Goal: Navigation & Orientation: Find specific page/section

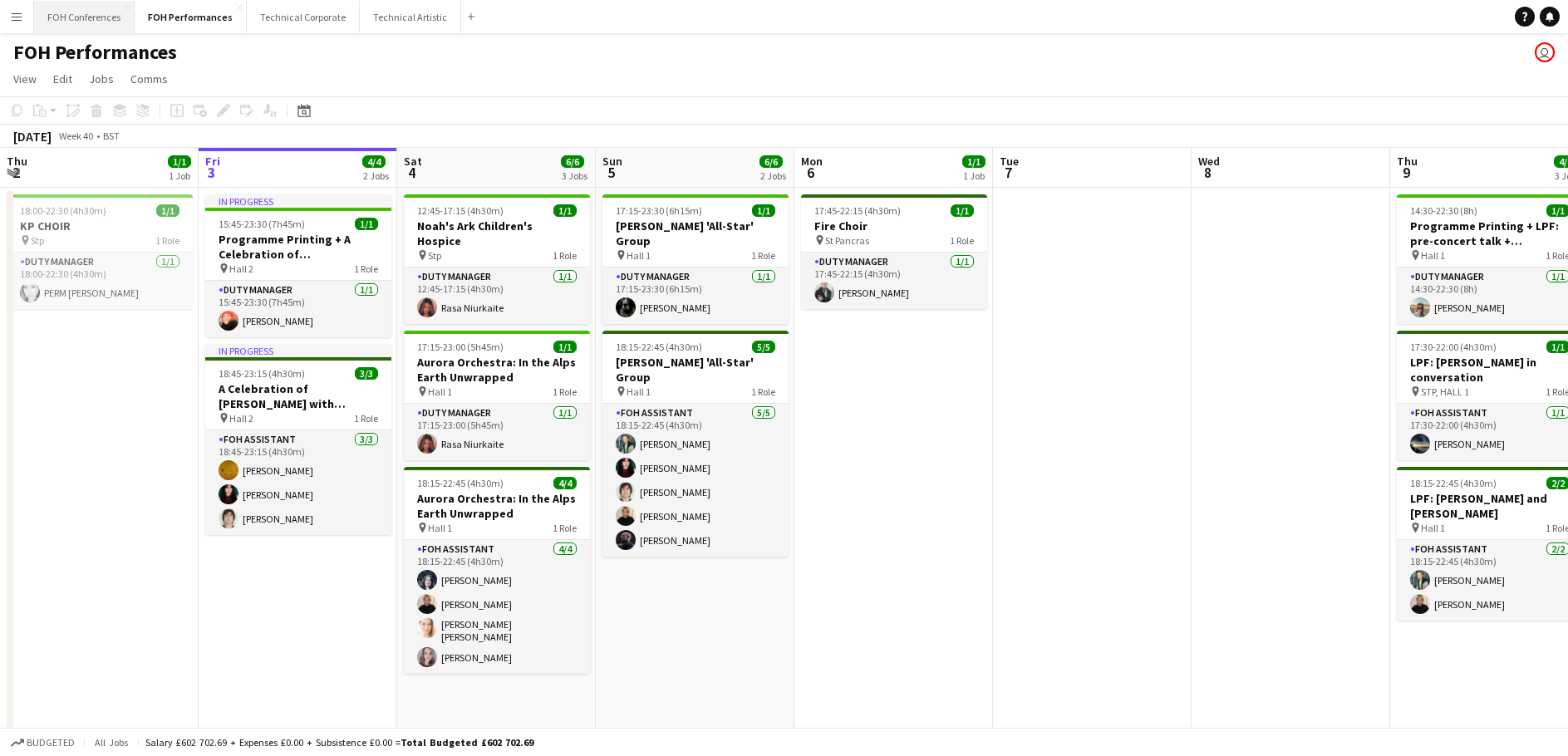
click at [102, 26] on button "FOH Conferences Close" at bounding box center [84, 17] width 100 height 33
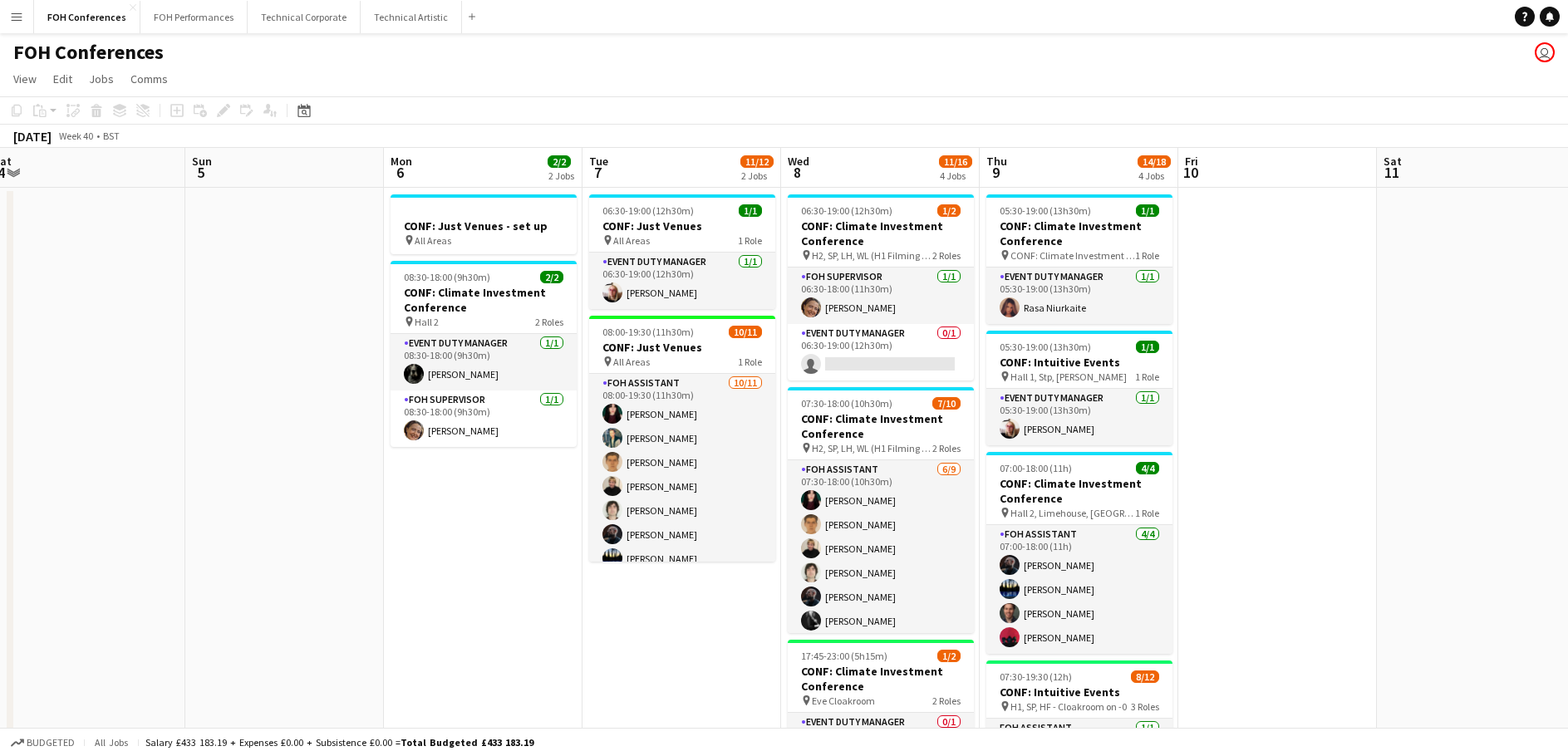
drag, startPoint x: 658, startPoint y: 478, endPoint x: 293, endPoint y: 466, distance: 365.2
click at [293, 466] on app-calendar-viewport "Wed 1 11/14 2 Jobs Thu 2 14/15 2 Jobs Fri 3 7/14 3 Jobs Sat 4 Sun 5 Mon 6 2/2 2…" at bounding box center [784, 585] width 1568 height 875
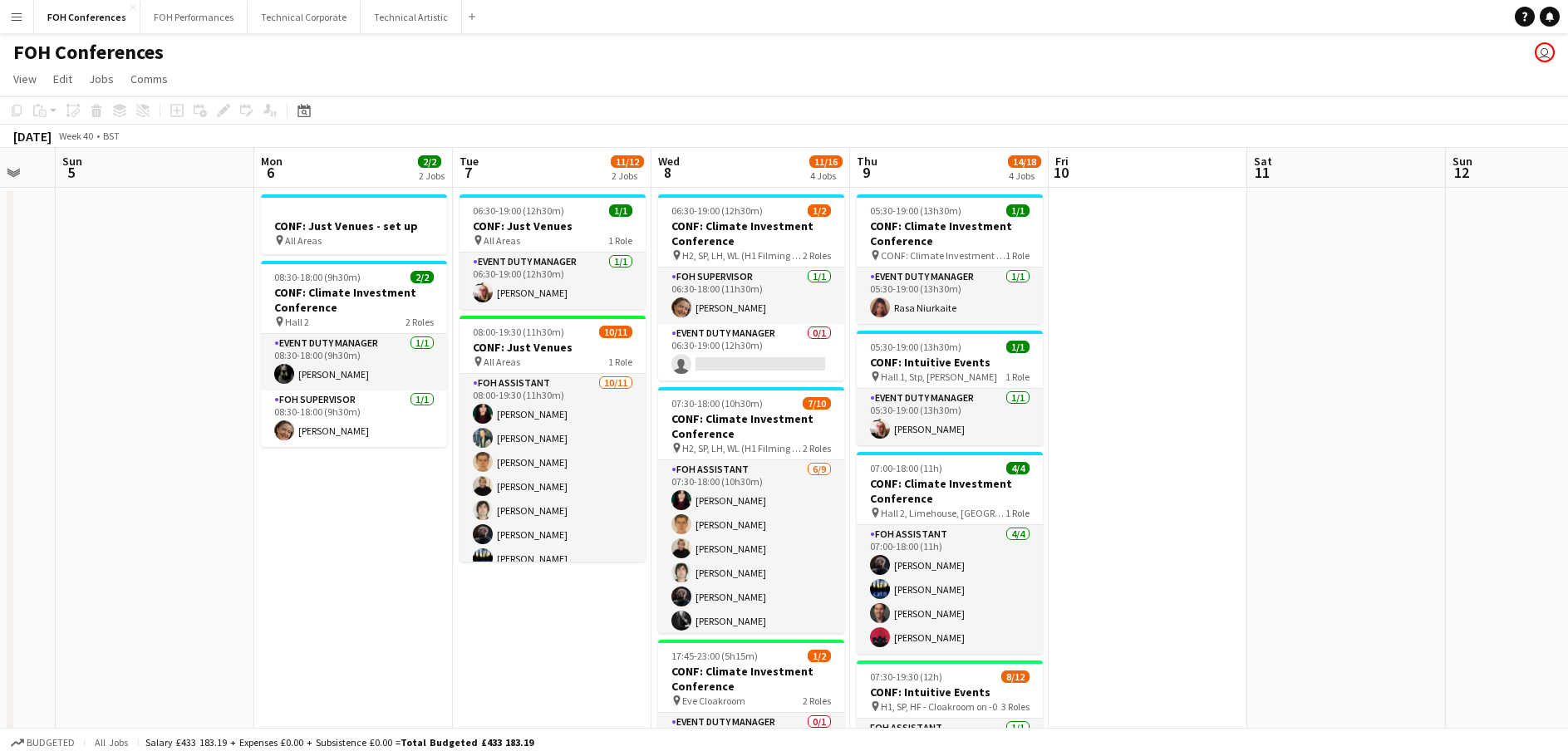
scroll to position [0, 604]
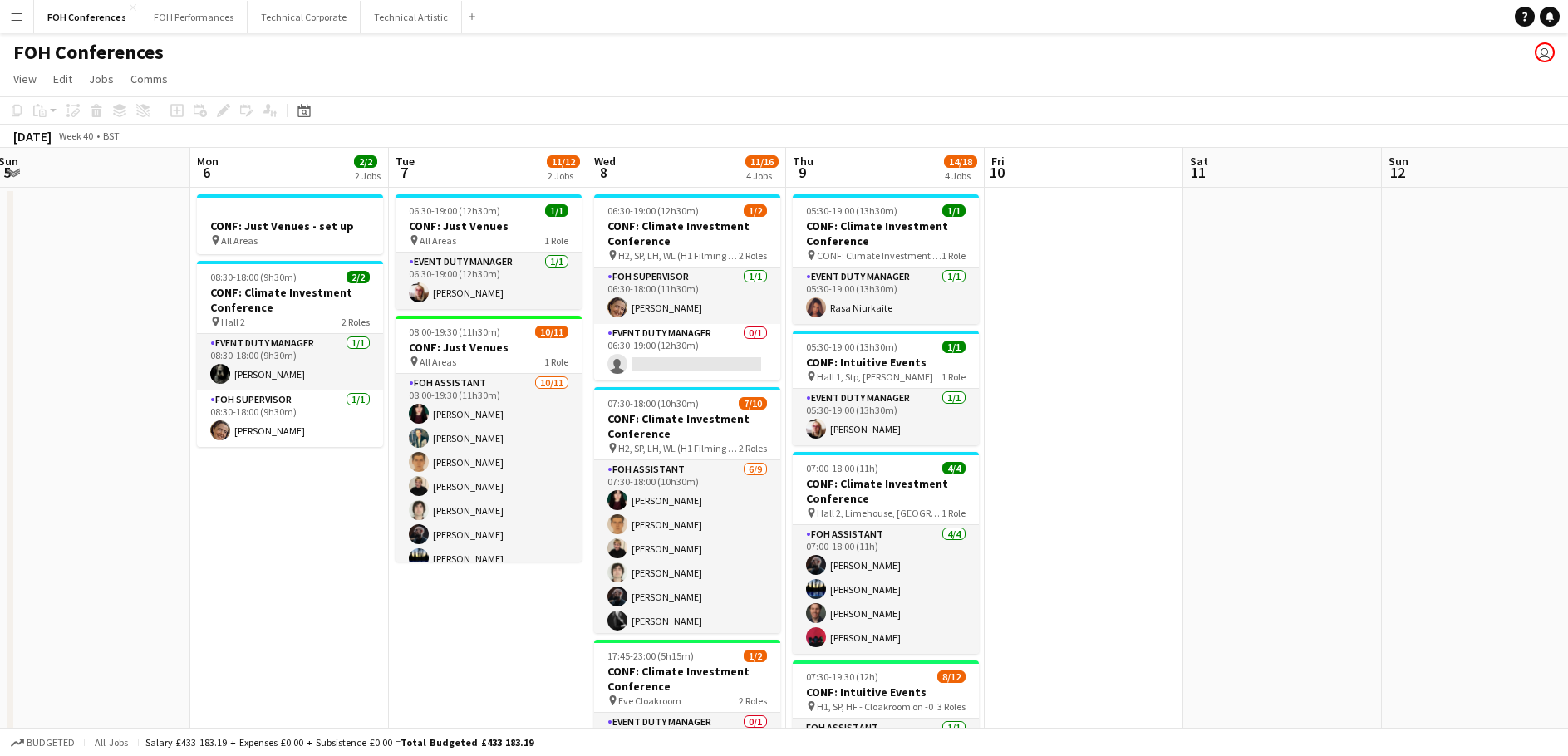
drag, startPoint x: 490, startPoint y: 600, endPoint x: 297, endPoint y: 597, distance: 193.0
click at [297, 597] on app-calendar-viewport "Thu 2 14/15 2 Jobs Fri 3 7/14 3 Jobs Sat 4 Sun 5 Mon 6 2/2 2 Jobs Tue 7 11/12 2…" at bounding box center [784, 716] width 1568 height 1138
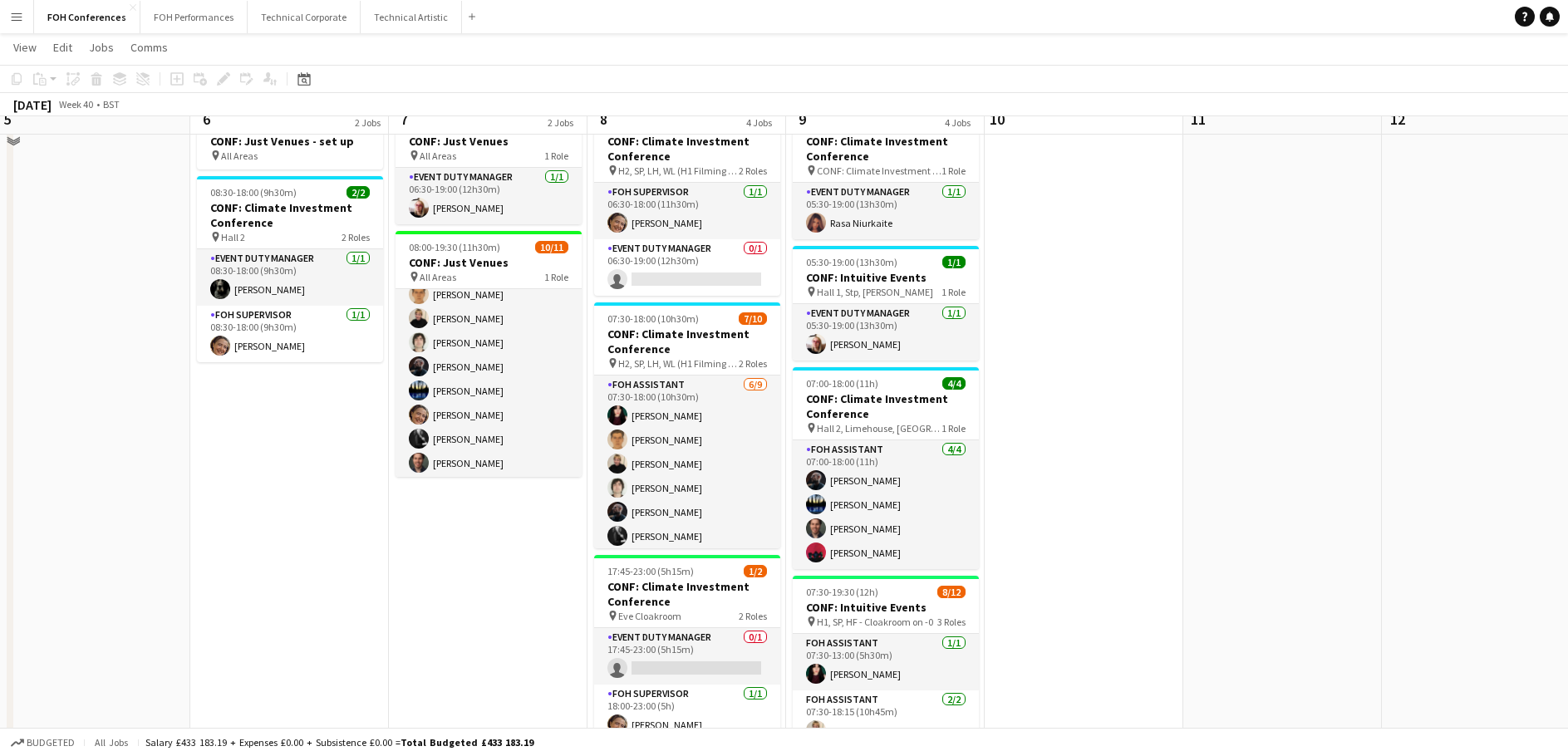
scroll to position [0, 0]
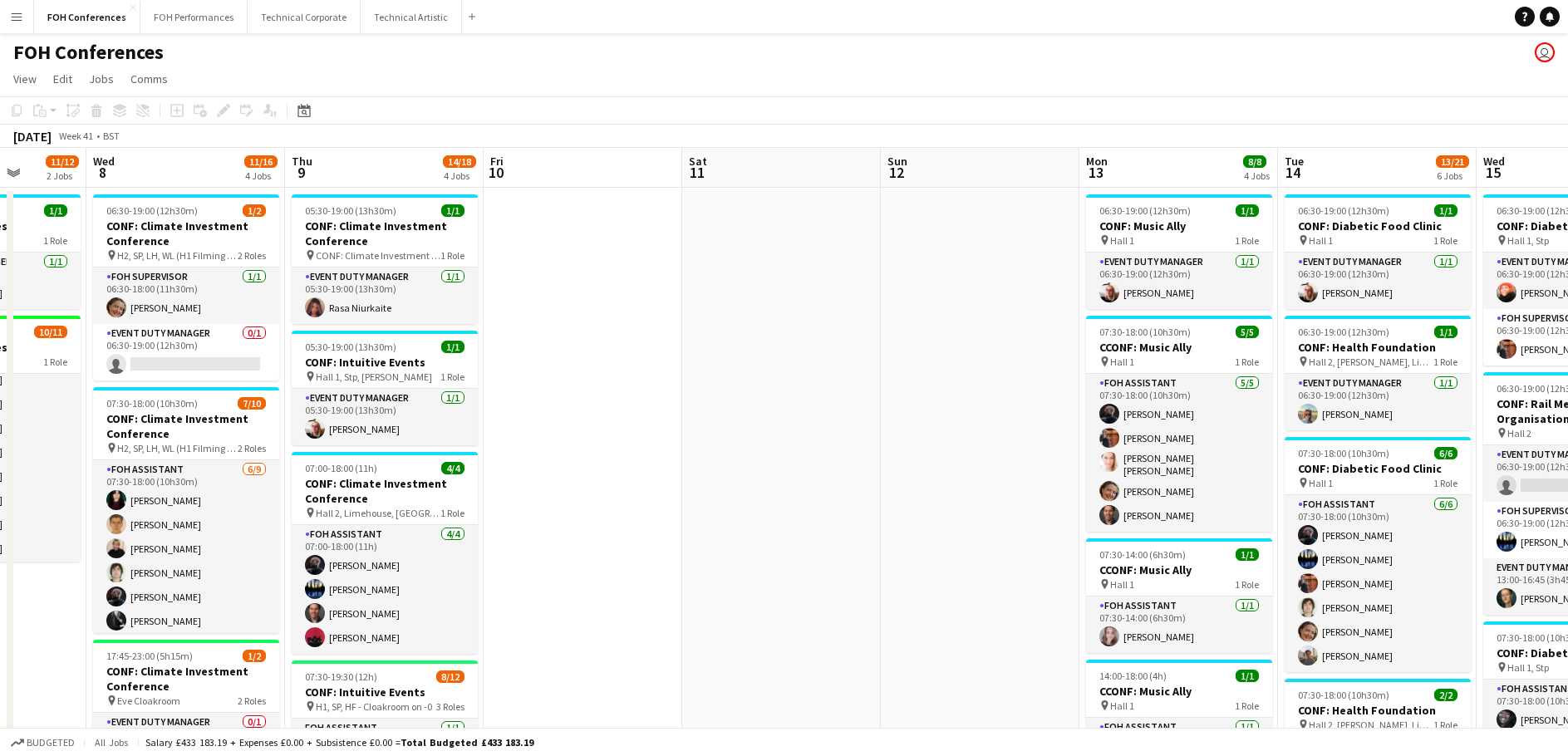
drag, startPoint x: 1005, startPoint y: 477, endPoint x: 764, endPoint y: 485, distance: 241.1
click at [764, 485] on app-calendar-viewport "Sun 5 Mon 6 2/2 2 Jobs Tue 7 11/12 2 Jobs Wed 8 11/16 4 Jobs Thu 9 14/18 4 Jobs…" at bounding box center [784, 716] width 1568 height 1138
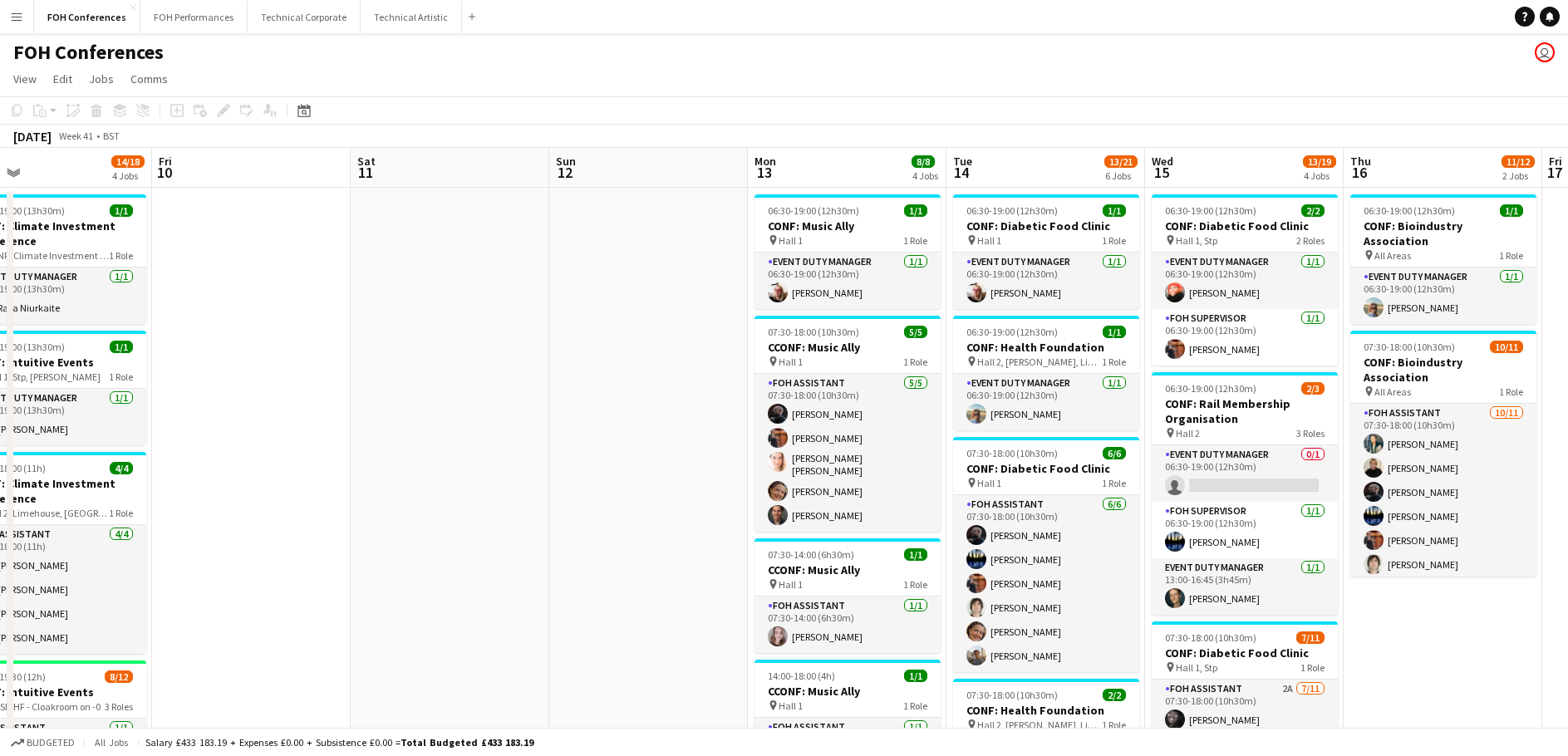
scroll to position [0, 610]
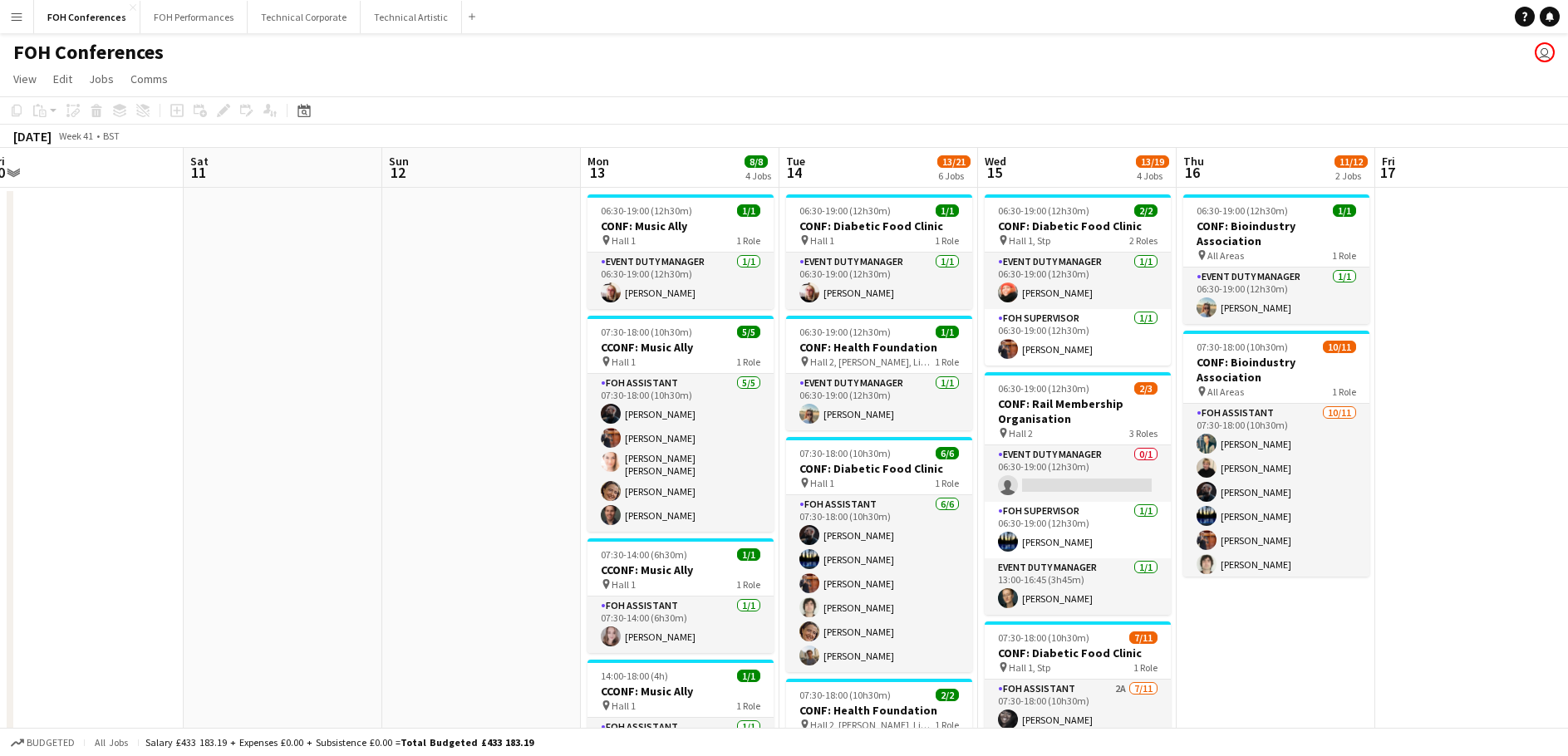
drag, startPoint x: 959, startPoint y: 475, endPoint x: 460, endPoint y: 478, distance: 499.0
click at [460, 478] on app-calendar-viewport "Tue 7 11/12 2 Jobs Wed 8 11/16 4 Jobs Thu 9 14/18 4 Jobs Fri 10 Sat 11 Sun 12 M…" at bounding box center [784, 716] width 1568 height 1138
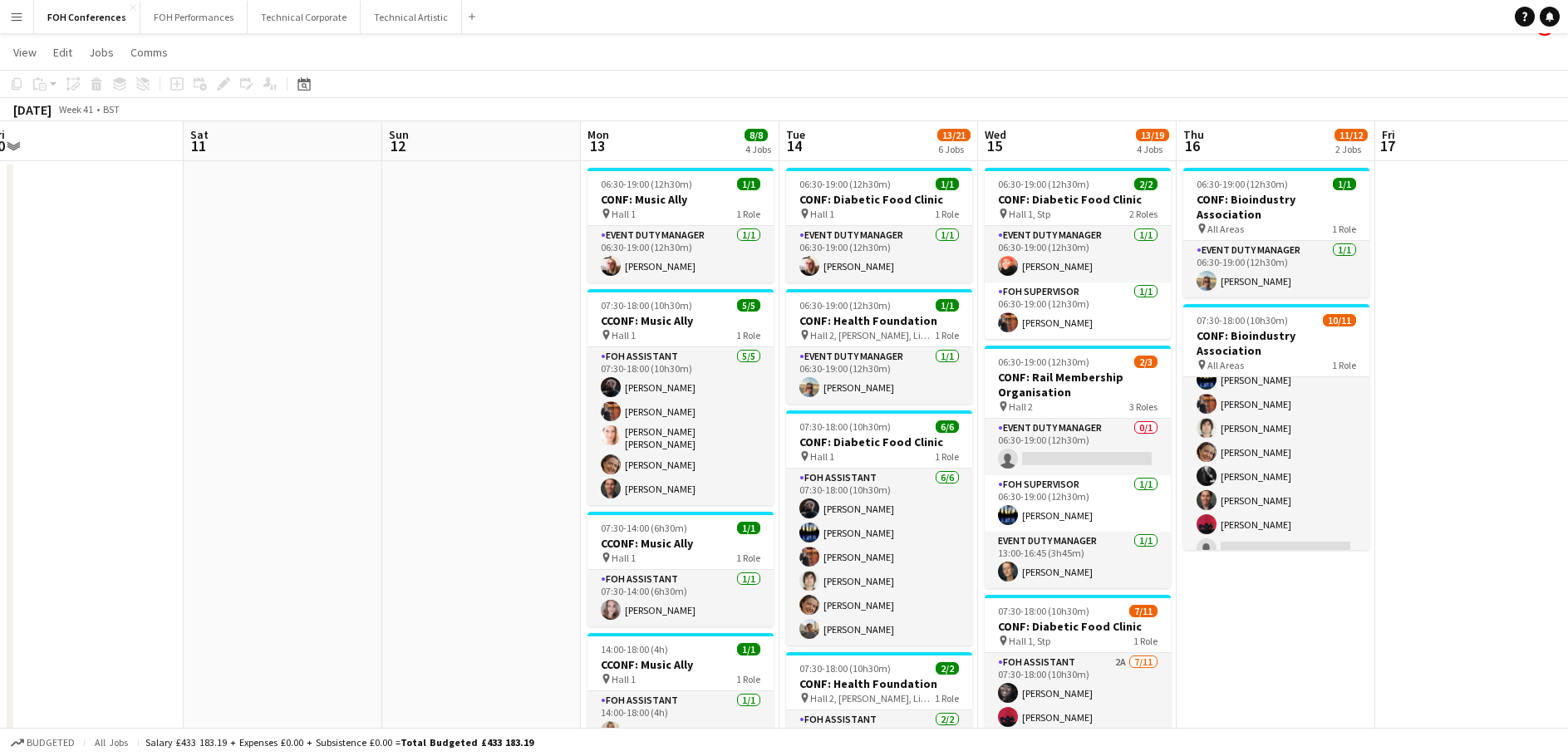
scroll to position [0, 0]
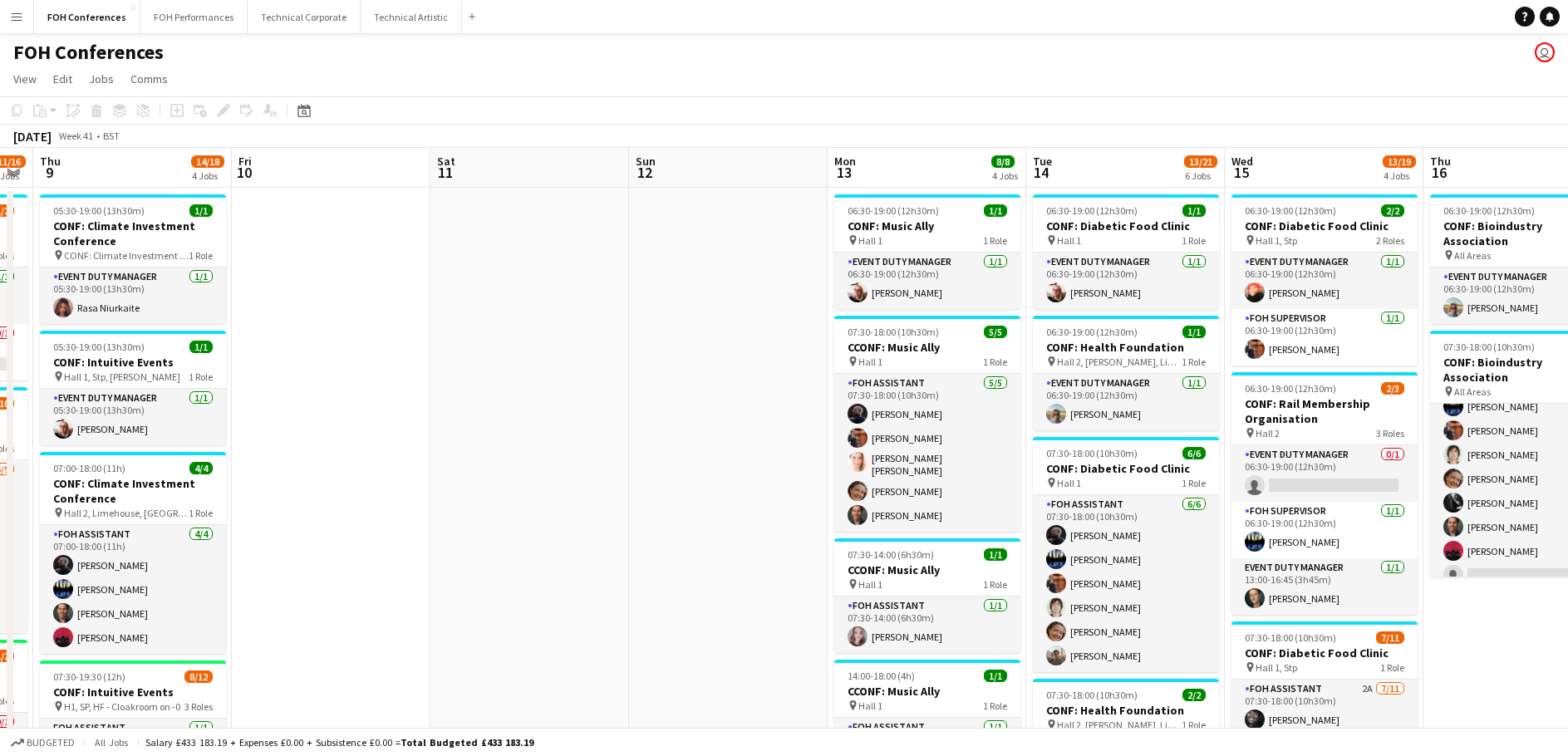
drag, startPoint x: 345, startPoint y: 488, endPoint x: 997, endPoint y: 486, distance: 652.0
click at [997, 486] on app-calendar-viewport "Tue 7 11/12 2 Jobs Wed 8 11/16 4 Jobs Thu 9 14/18 4 Jobs Fri 10 Sat 11 Sun 12 M…" at bounding box center [784, 716] width 1568 height 1138
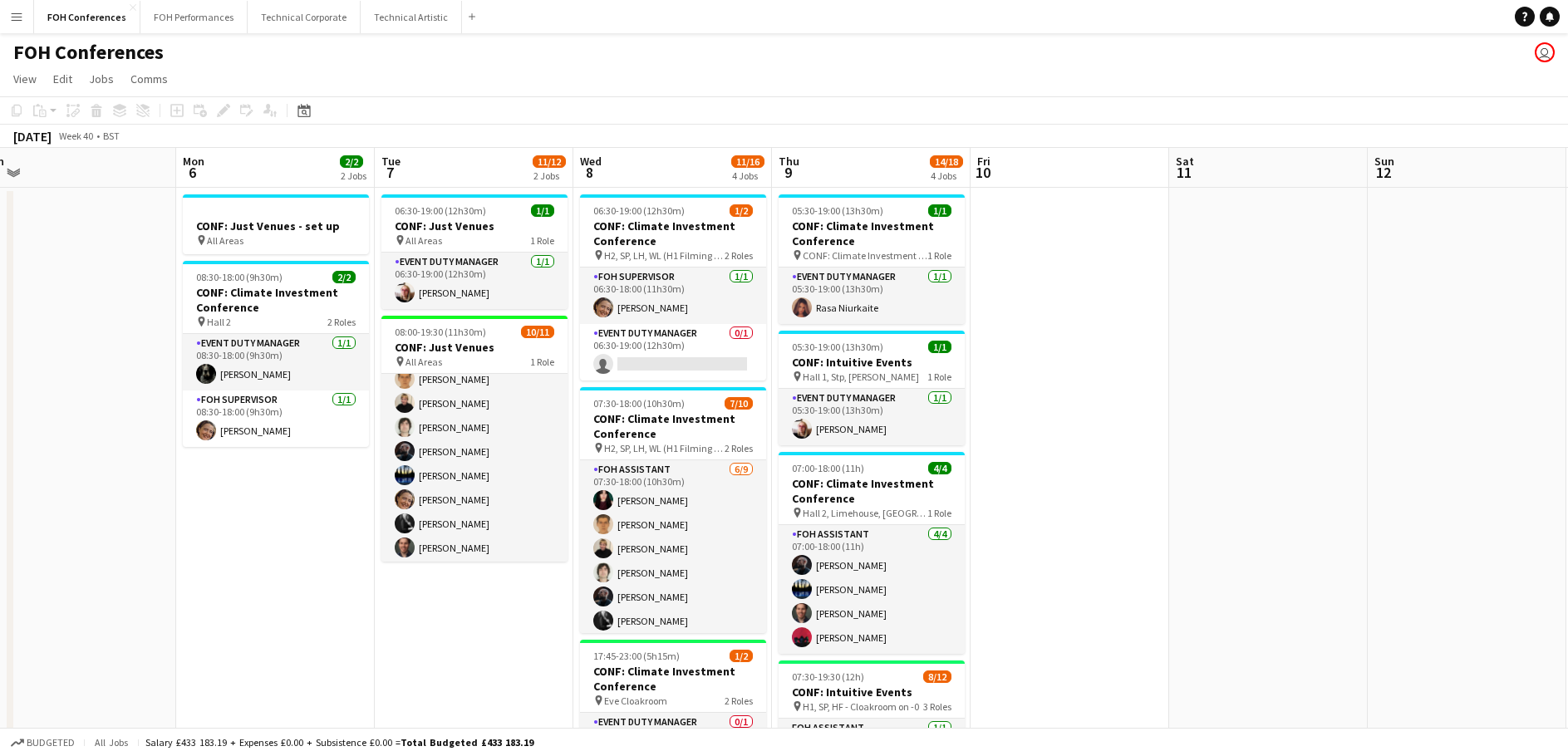
scroll to position [0, 401]
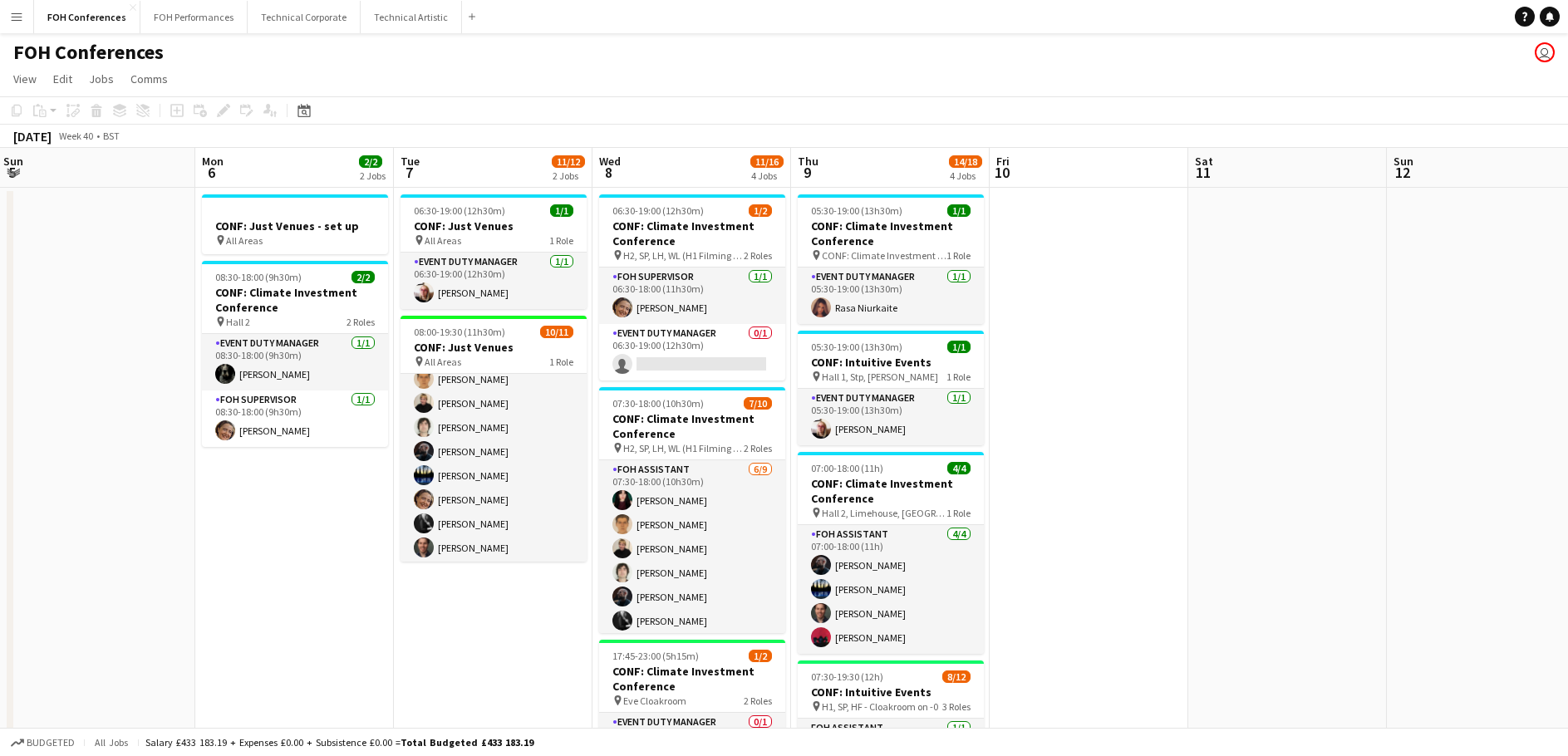
drag, startPoint x: 817, startPoint y: 516, endPoint x: 1170, endPoint y: 492, distance: 353.8
click at [1170, 492] on app-calendar-viewport "Fri 3 7/14 3 Jobs Sat 4 Sun 5 Mon 6 2/2 2 Jobs Tue 7 11/12 2 Jobs Wed 8 11/16 4…" at bounding box center [784, 716] width 1568 height 1138
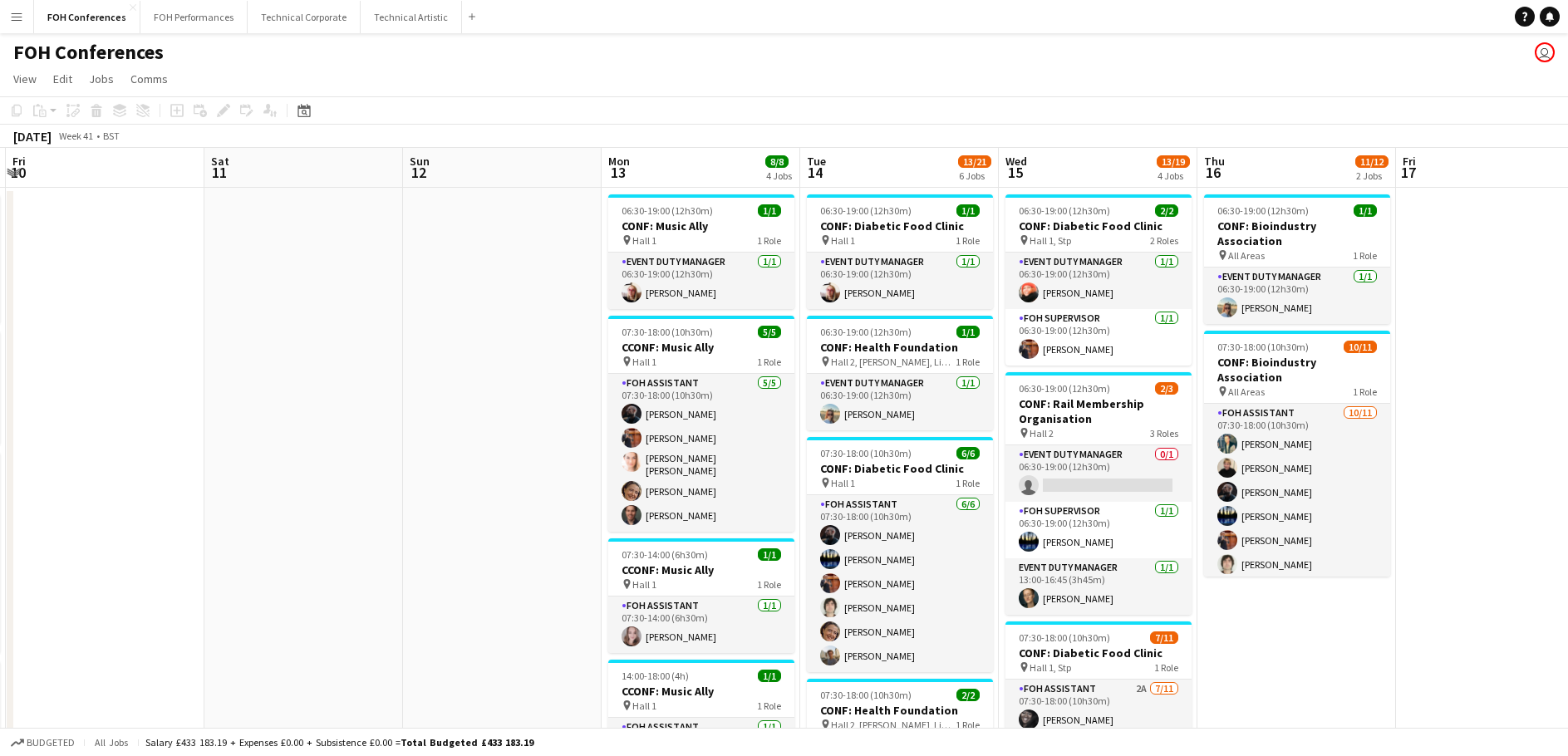
scroll to position [0, 601]
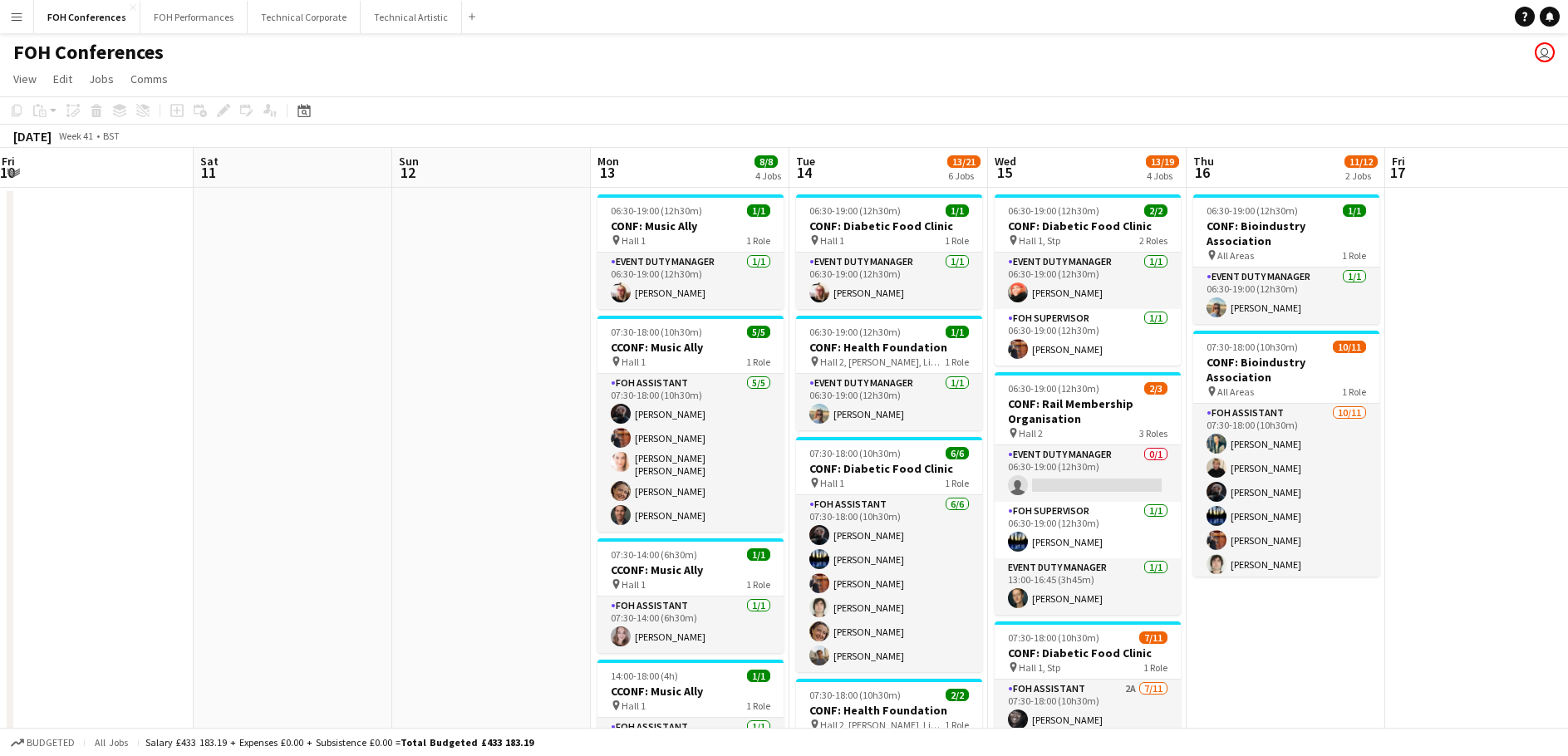
drag, startPoint x: 1389, startPoint y: 476, endPoint x: 394, endPoint y: 465, distance: 995.1
click at [394, 465] on app-calendar-viewport "Tue 7 11/12 2 Jobs Wed 8 11/16 4 Jobs Thu 9 14/18 4 Jobs Fri 10 Sat 11 Sun 12 M…" at bounding box center [784, 716] width 1568 height 1138
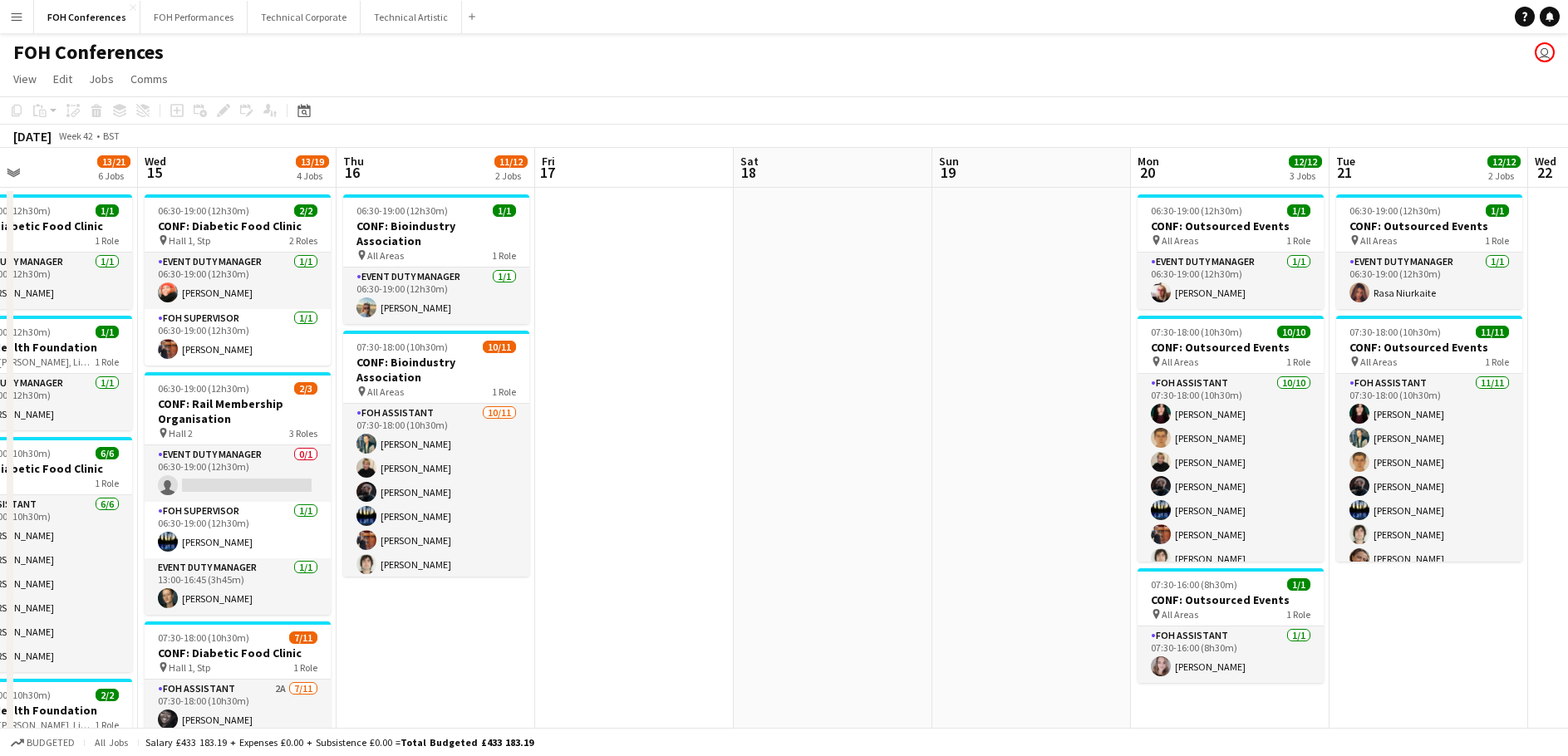
drag, startPoint x: 1472, startPoint y: 620, endPoint x: 622, endPoint y: 570, distance: 851.5
click at [622, 570] on app-calendar-viewport "Sun 12 Mon 13 8/8 4 Jobs Tue 14 13/21 6 Jobs Wed 15 13/19 4 Jobs Thu 16 11/12 2…" at bounding box center [784, 716] width 1568 height 1138
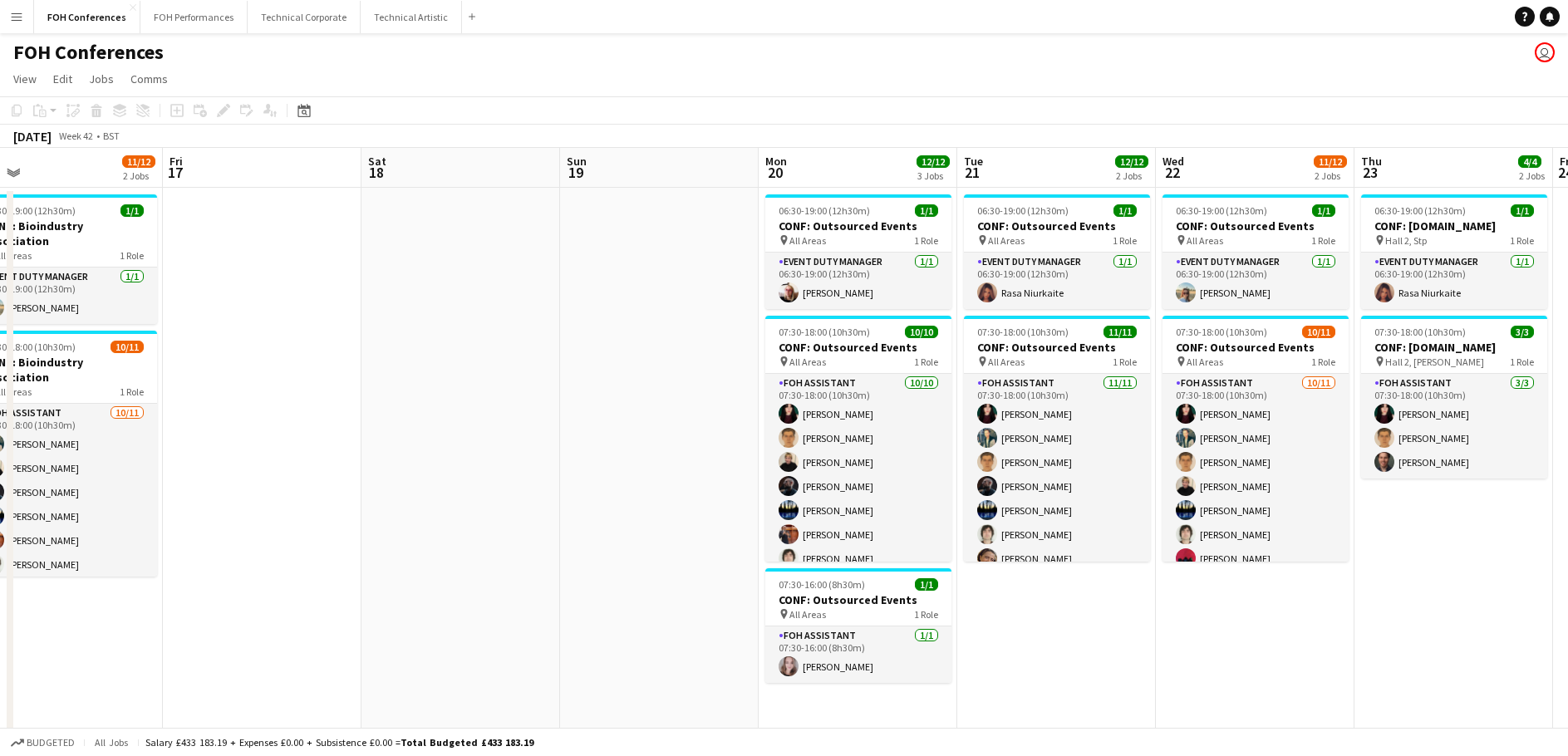
scroll to position [0, 638]
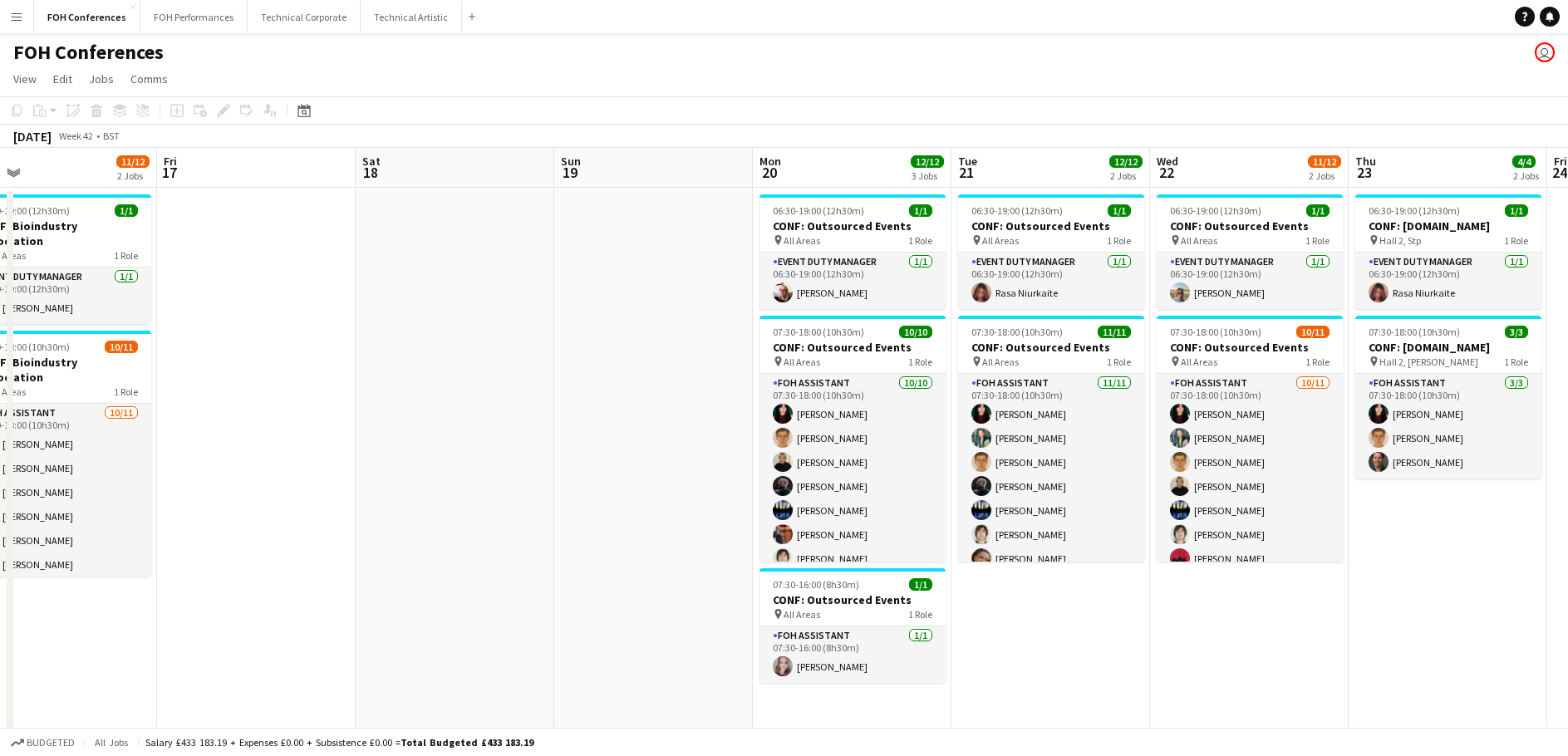
drag, startPoint x: 983, startPoint y: 552, endPoint x: 406, endPoint y: 545, distance: 577.0
click at [406, 545] on app-calendar-viewport "Mon 13 8/8 4 Jobs Tue 14 13/21 6 Jobs Wed 15 13/19 4 Jobs Thu 16 11/12 2 Jobs F…" at bounding box center [784, 716] width 1568 height 1138
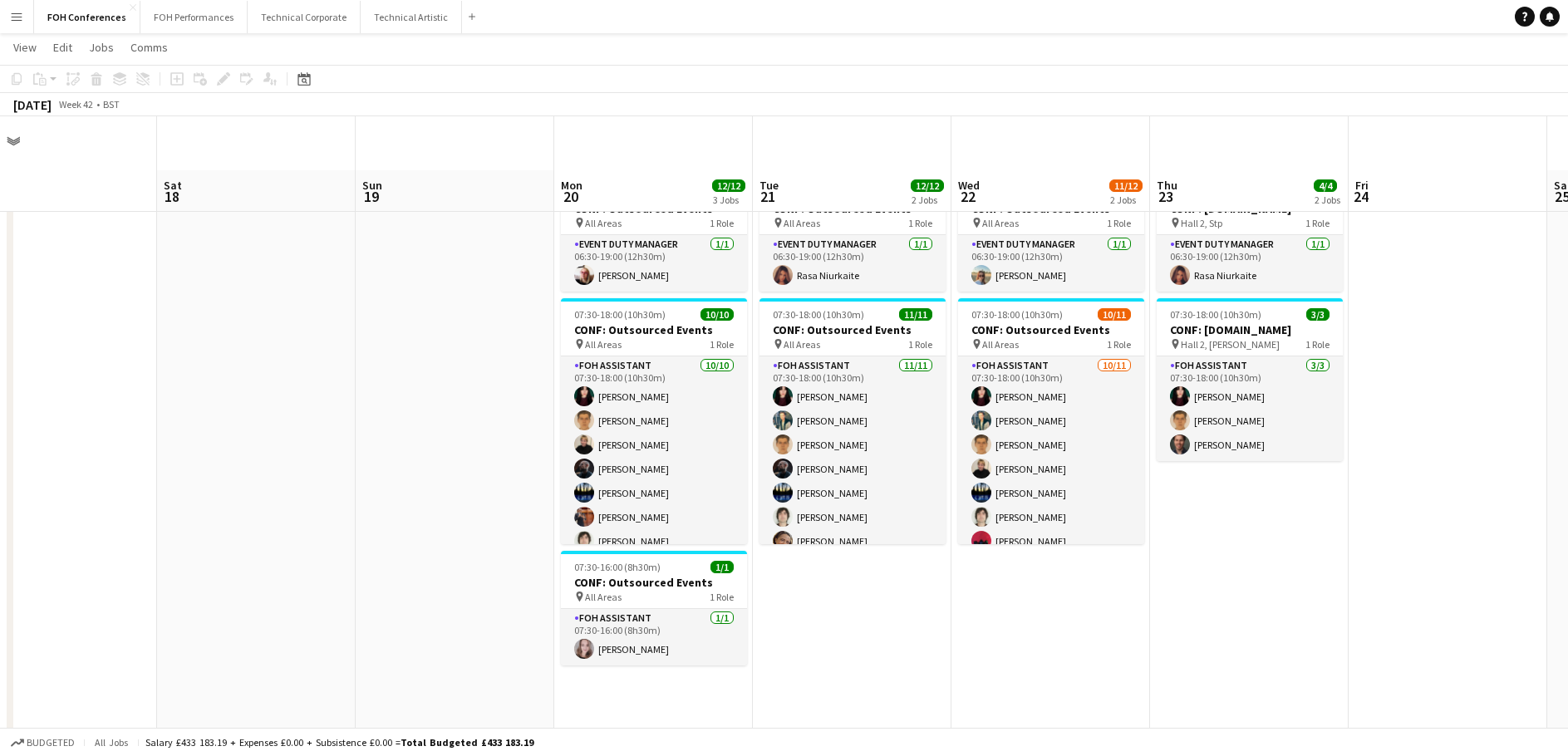
scroll to position [0, 0]
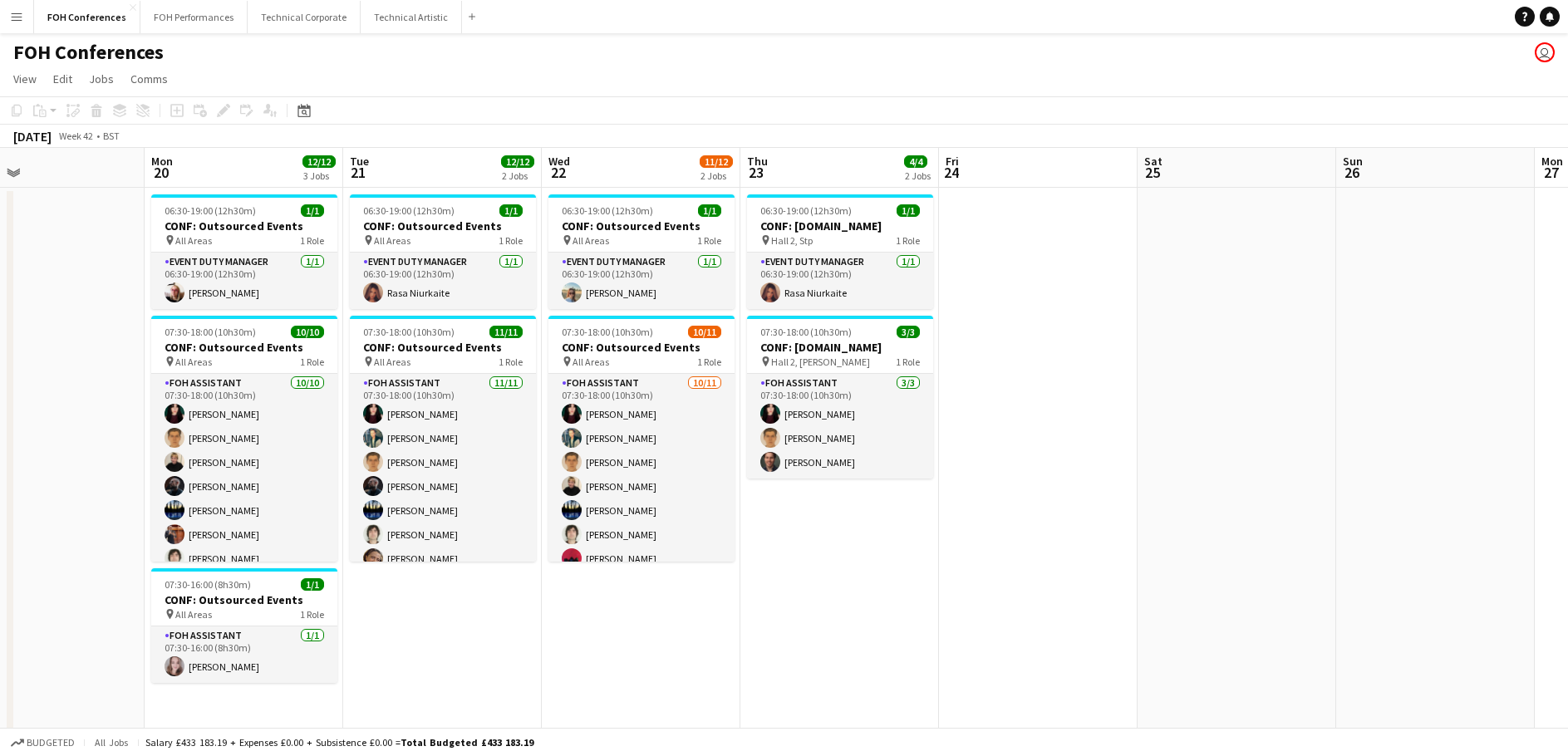
drag, startPoint x: 1371, startPoint y: 602, endPoint x: 961, endPoint y: 618, distance: 410.3
click at [961, 618] on app-calendar-viewport "Thu 16 11/12 2 Jobs Fri 17 Sat 18 Sun 19 Mon 20 12/12 3 Jobs Tue 21 12/12 2 Job…" at bounding box center [784, 716] width 1568 height 1138
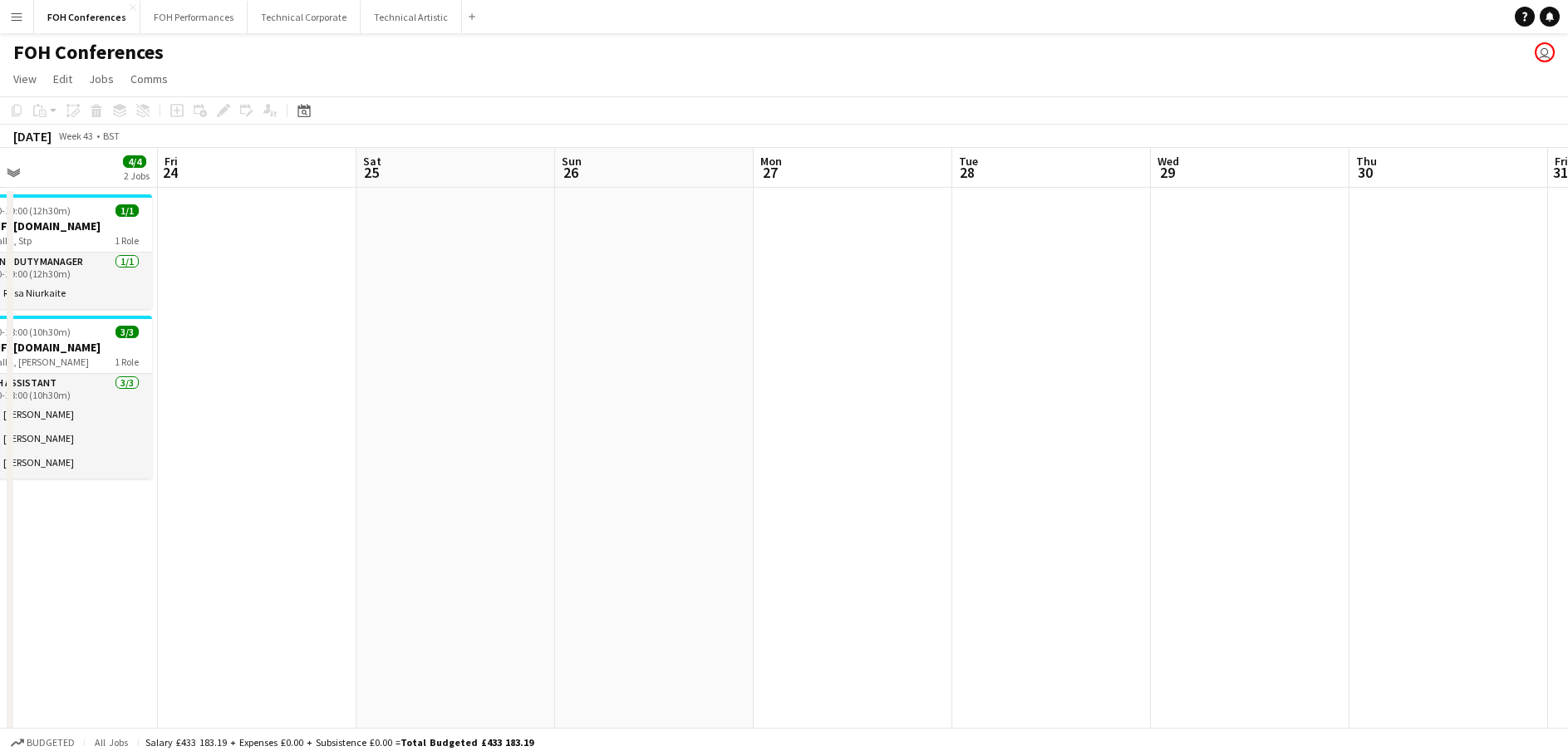
drag, startPoint x: 1287, startPoint y: 582, endPoint x: 507, endPoint y: 558, distance: 780.4
click at [507, 558] on app-calendar-viewport "Mon 20 12/12 3 Jobs Tue 21 12/12 2 Jobs Wed 22 11/12 2 Jobs Thu 23 4/4 2 Jobs F…" at bounding box center [784, 716] width 1568 height 1138
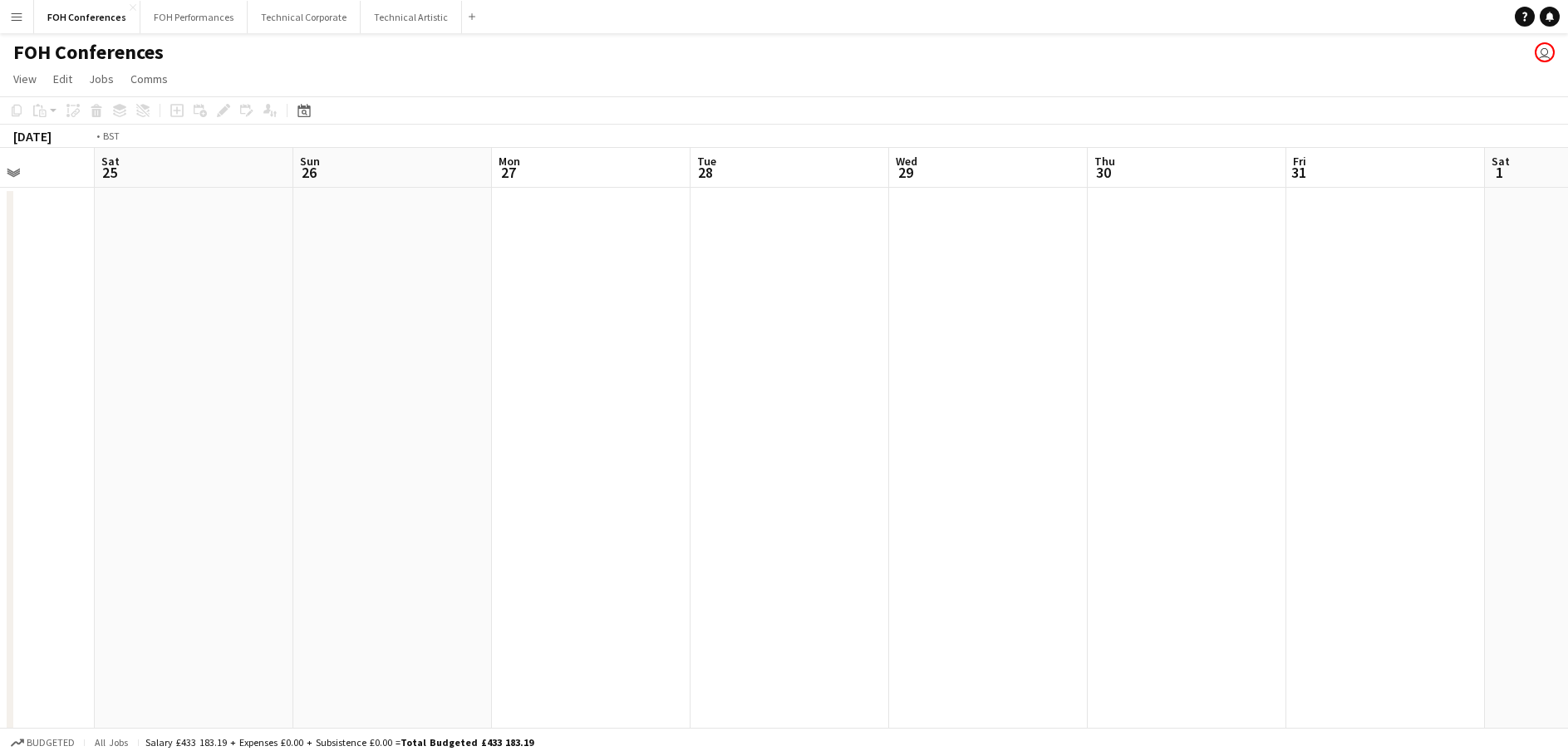
drag, startPoint x: 1292, startPoint y: 580, endPoint x: 460, endPoint y: 554, distance: 832.4
click at [435, 557] on app-calendar-viewport "Wed 22 11/12 2 Jobs Thu 23 4/4 2 Jobs Fri 24 Sat 25 Sun 26 Mon 27 Tue 28 Wed 29…" at bounding box center [784, 716] width 1568 height 1138
drag, startPoint x: 1394, startPoint y: 583, endPoint x: 837, endPoint y: 557, distance: 557.6
click at [868, 563] on app-calendar-viewport "Sat 25 Sun 26 Mon 27 Tue 28 Wed 29 Thu 30 Fri 31 Sat 1 Sun 2 Mon 3 Tue 4 Wed 5 …" at bounding box center [784, 716] width 1568 height 1138
